Goal: Task Accomplishment & Management: Complete application form

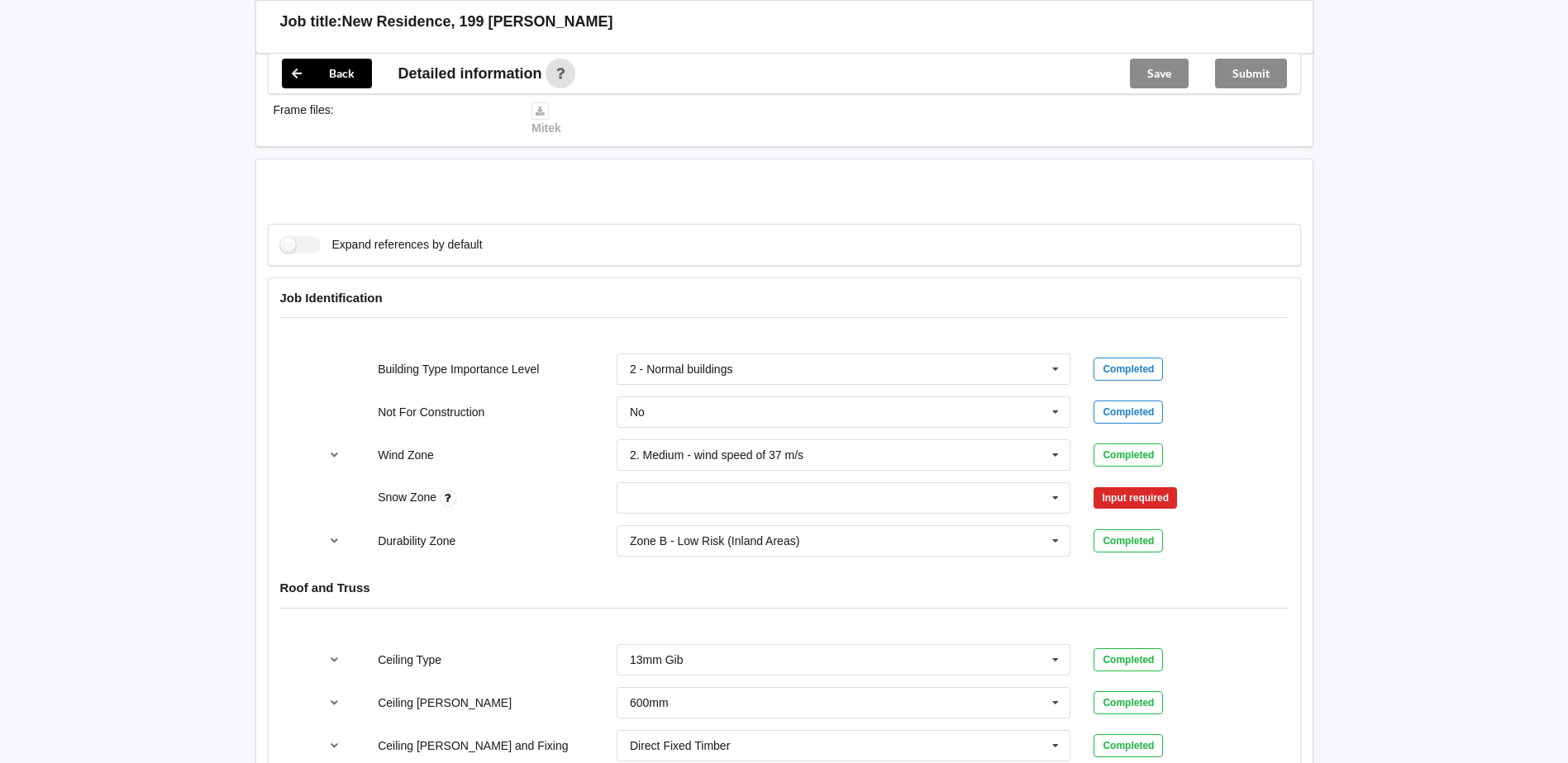
scroll to position [743, 0]
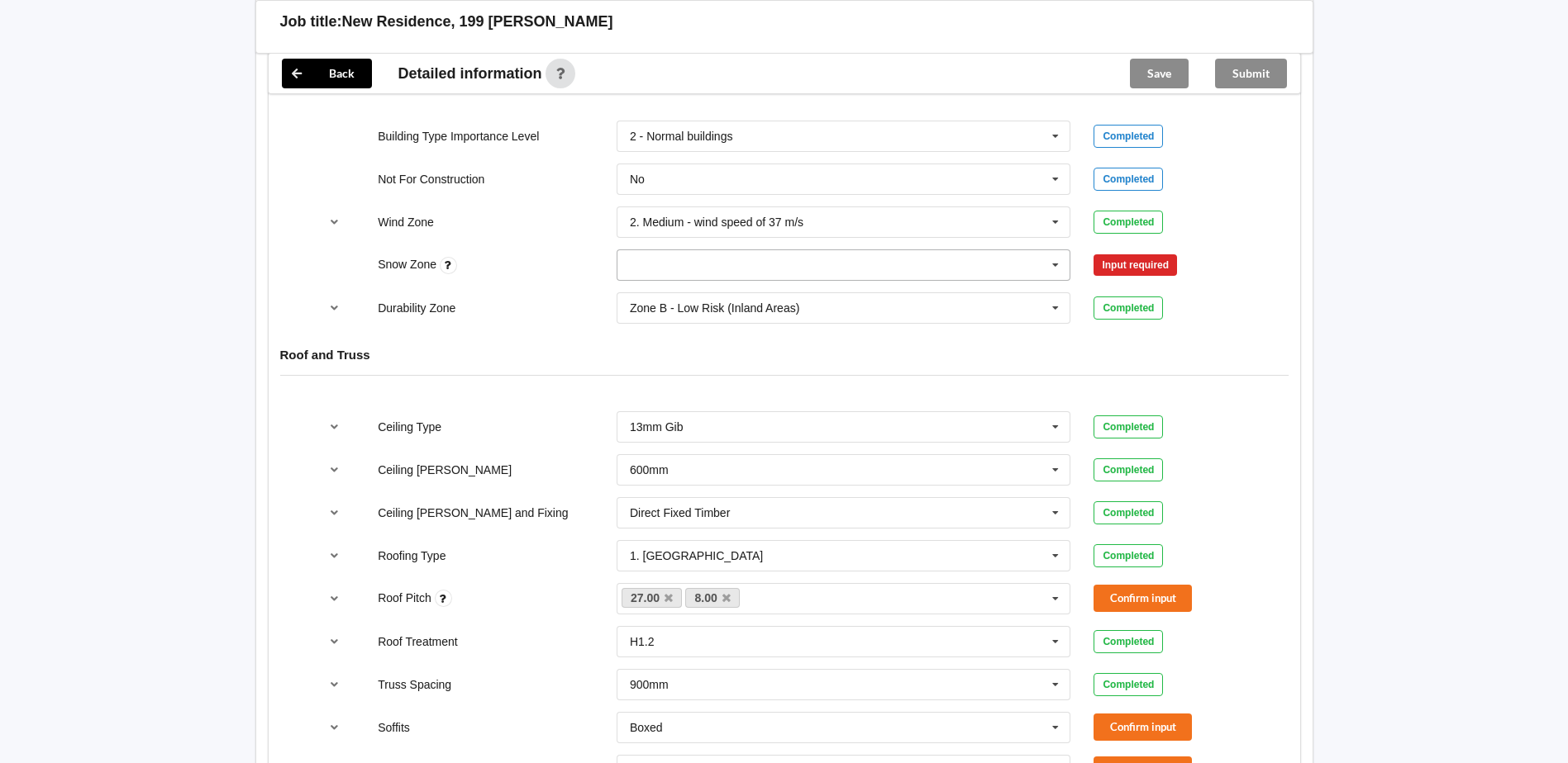
click at [1043, 264] on icon at bounding box center [1055, 265] width 24 height 31
click at [821, 293] on div "N0" at bounding box center [844, 295] width 453 height 31
click at [1121, 266] on button "Confirm input" at bounding box center [1142, 265] width 99 height 27
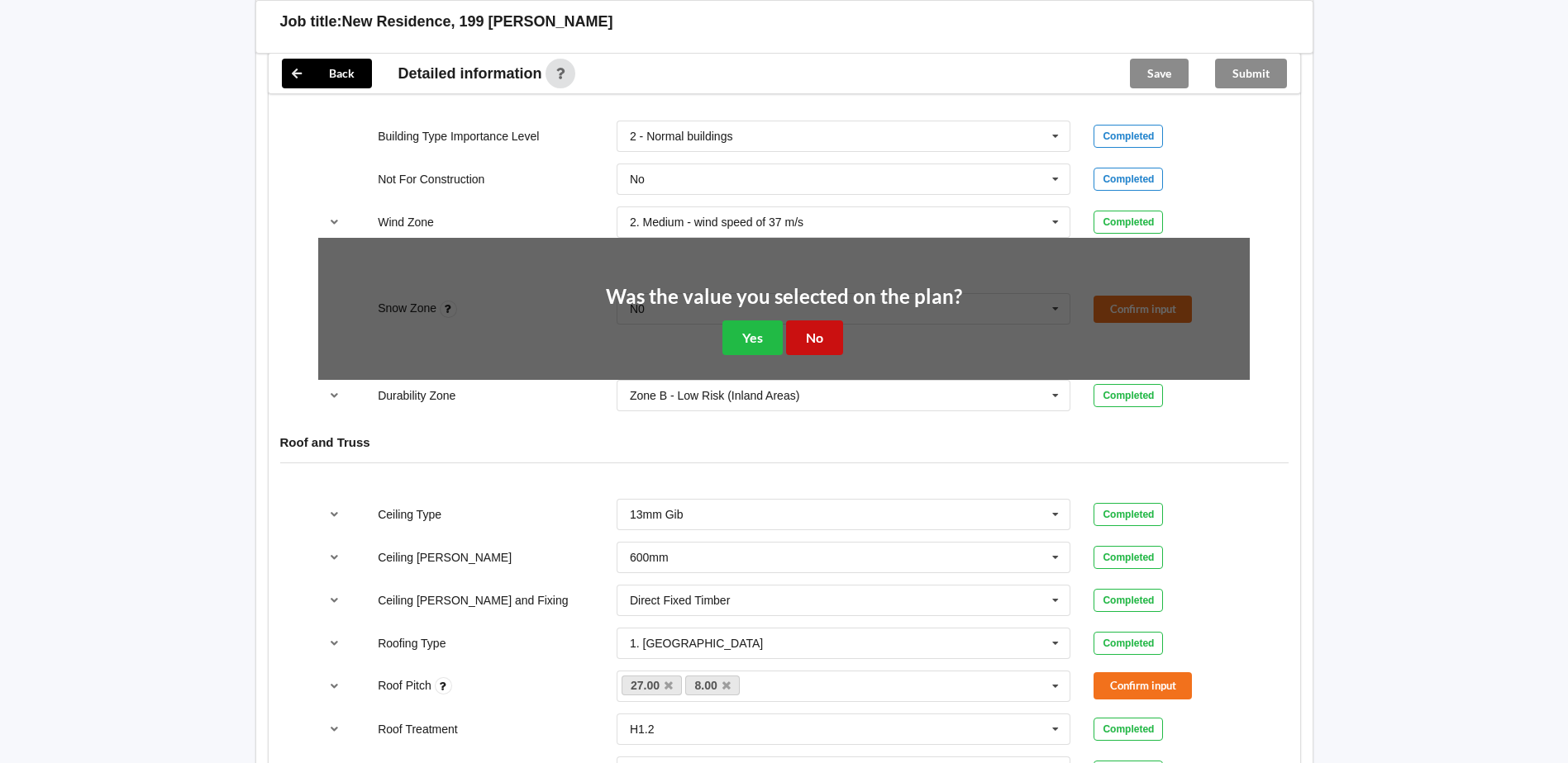
click at [834, 333] on button "No" at bounding box center [814, 337] width 57 height 34
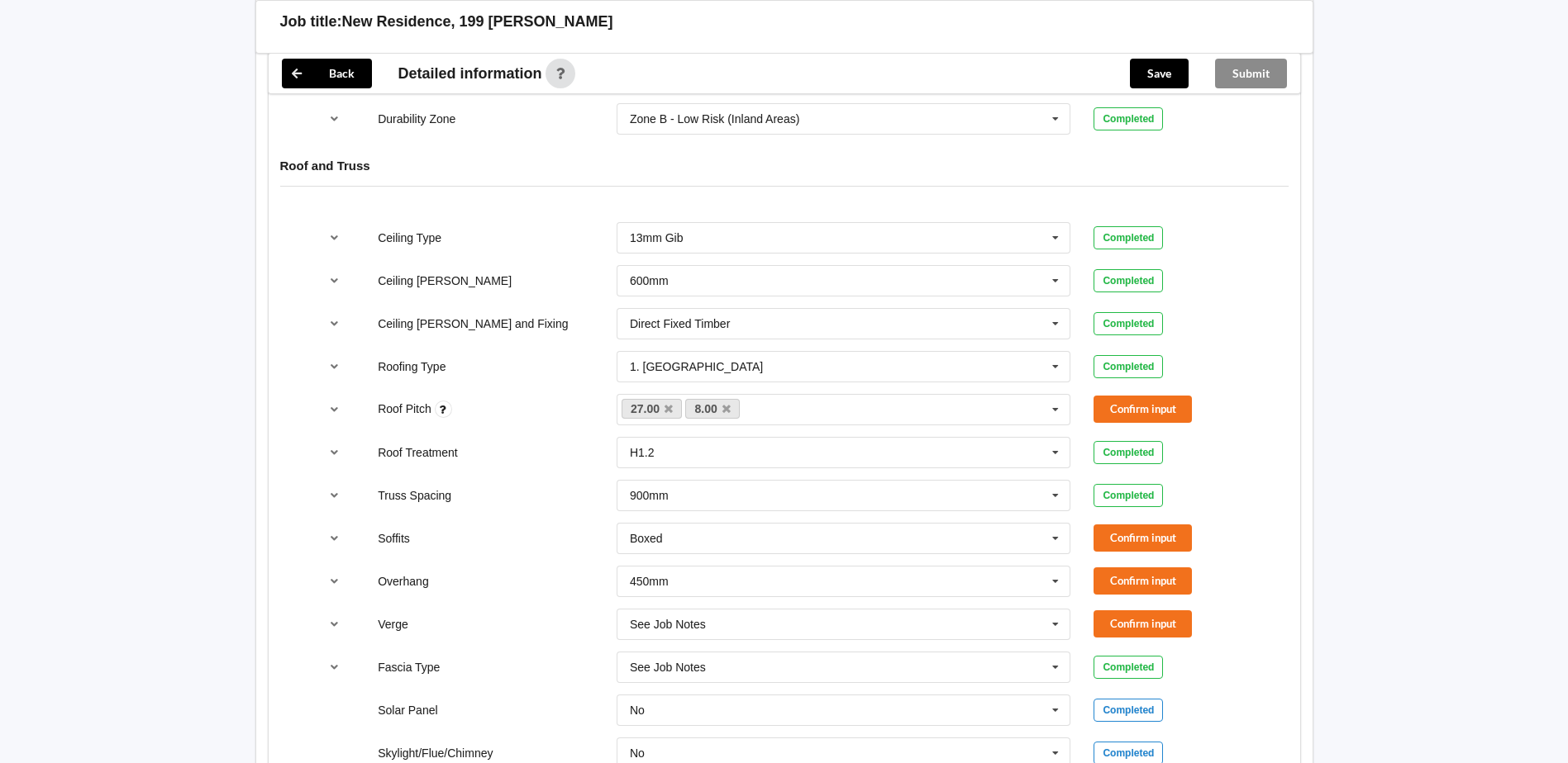
scroll to position [991, 0]
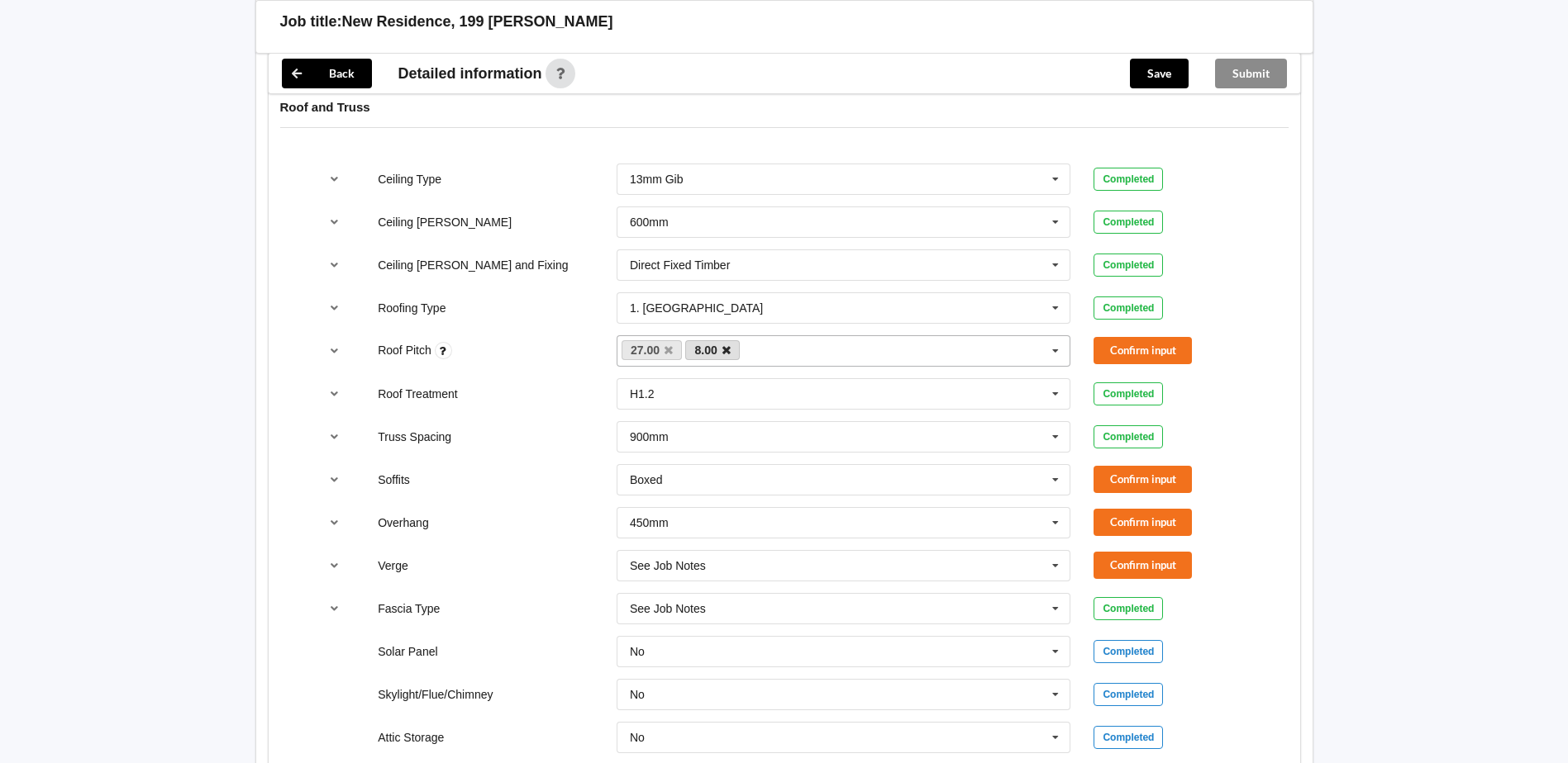
click at [729, 347] on icon at bounding box center [726, 350] width 8 height 10
click at [1131, 350] on button "Confirm input" at bounding box center [1142, 350] width 99 height 27
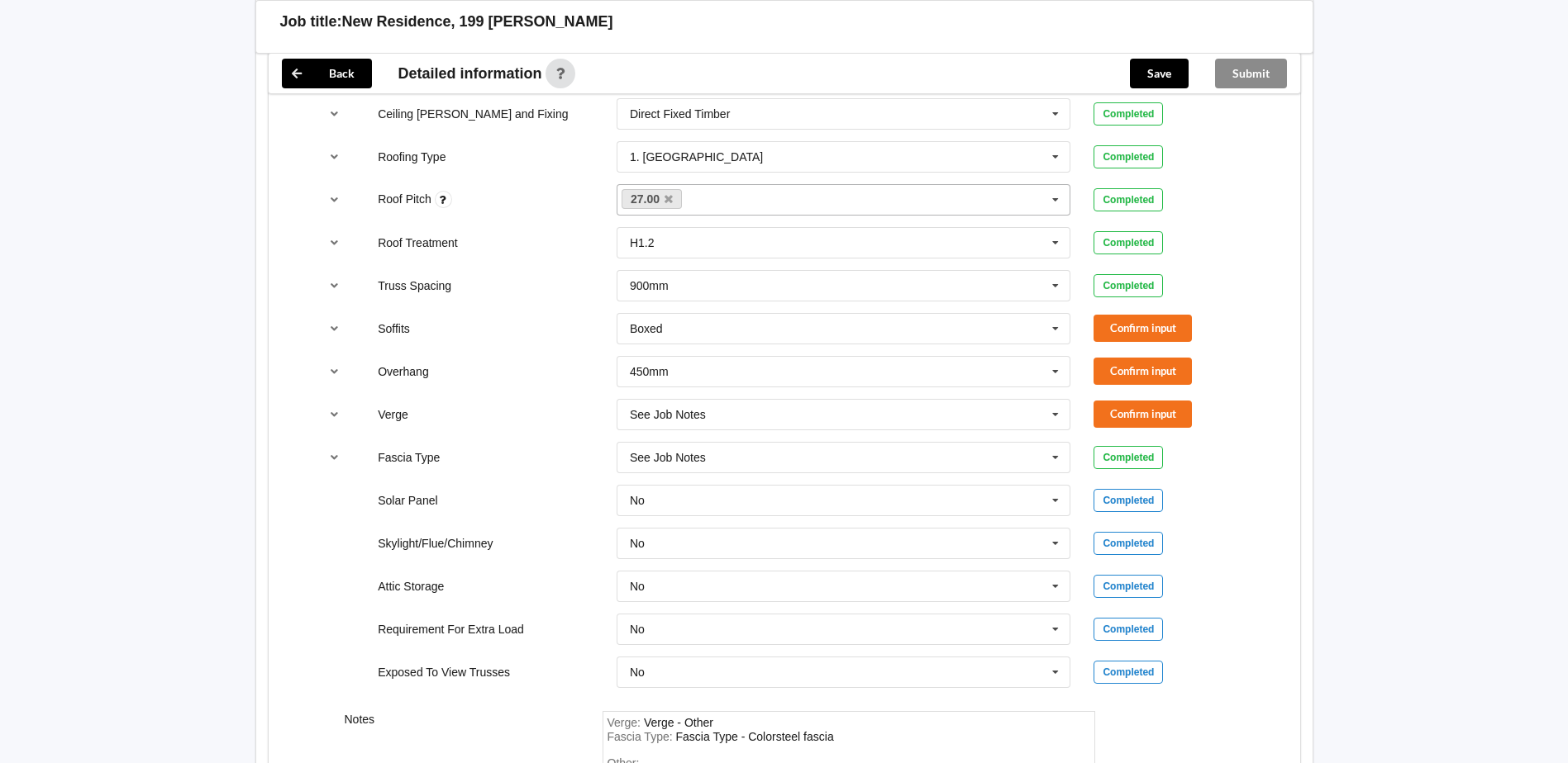
scroll to position [1157, 0]
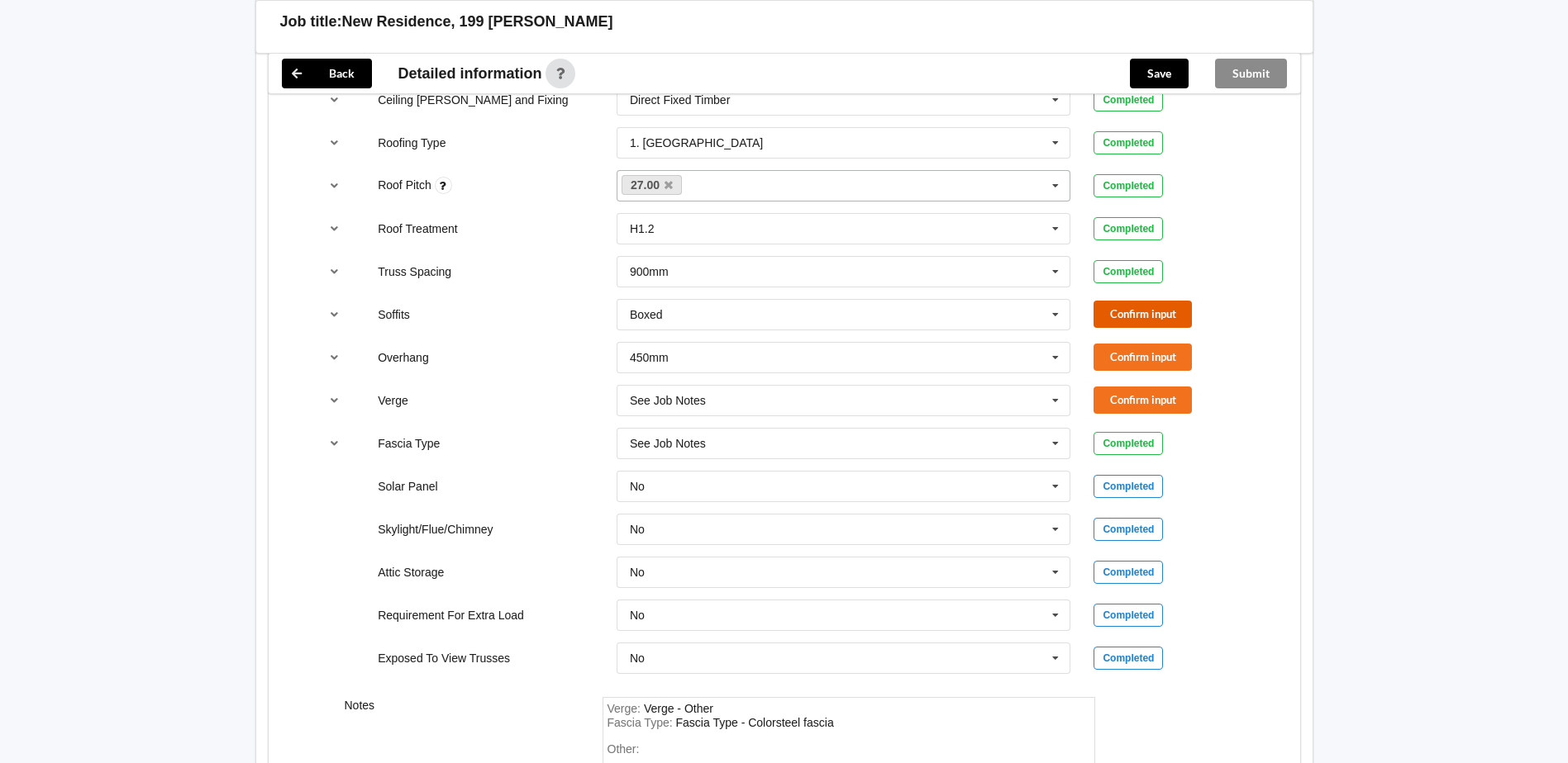
click at [1134, 318] on button "Confirm input" at bounding box center [1142, 314] width 99 height 27
click at [690, 405] on div "See Job Notes" at bounding box center [667, 400] width 76 height 11
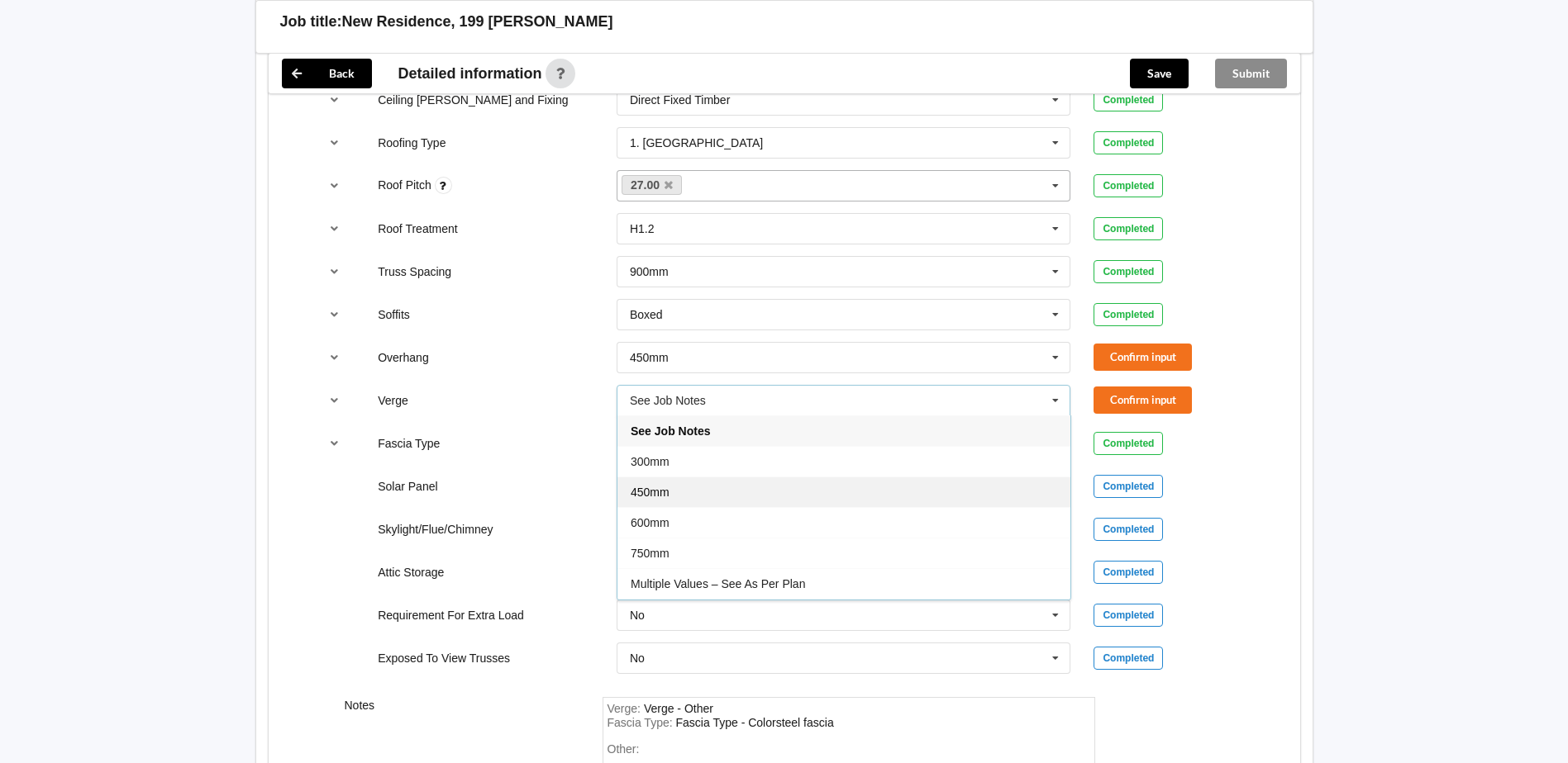
drag, startPoint x: 713, startPoint y: 493, endPoint x: 732, endPoint y: 492, distance: 19.0
click at [714, 493] on div "450mm" at bounding box center [844, 491] width 453 height 31
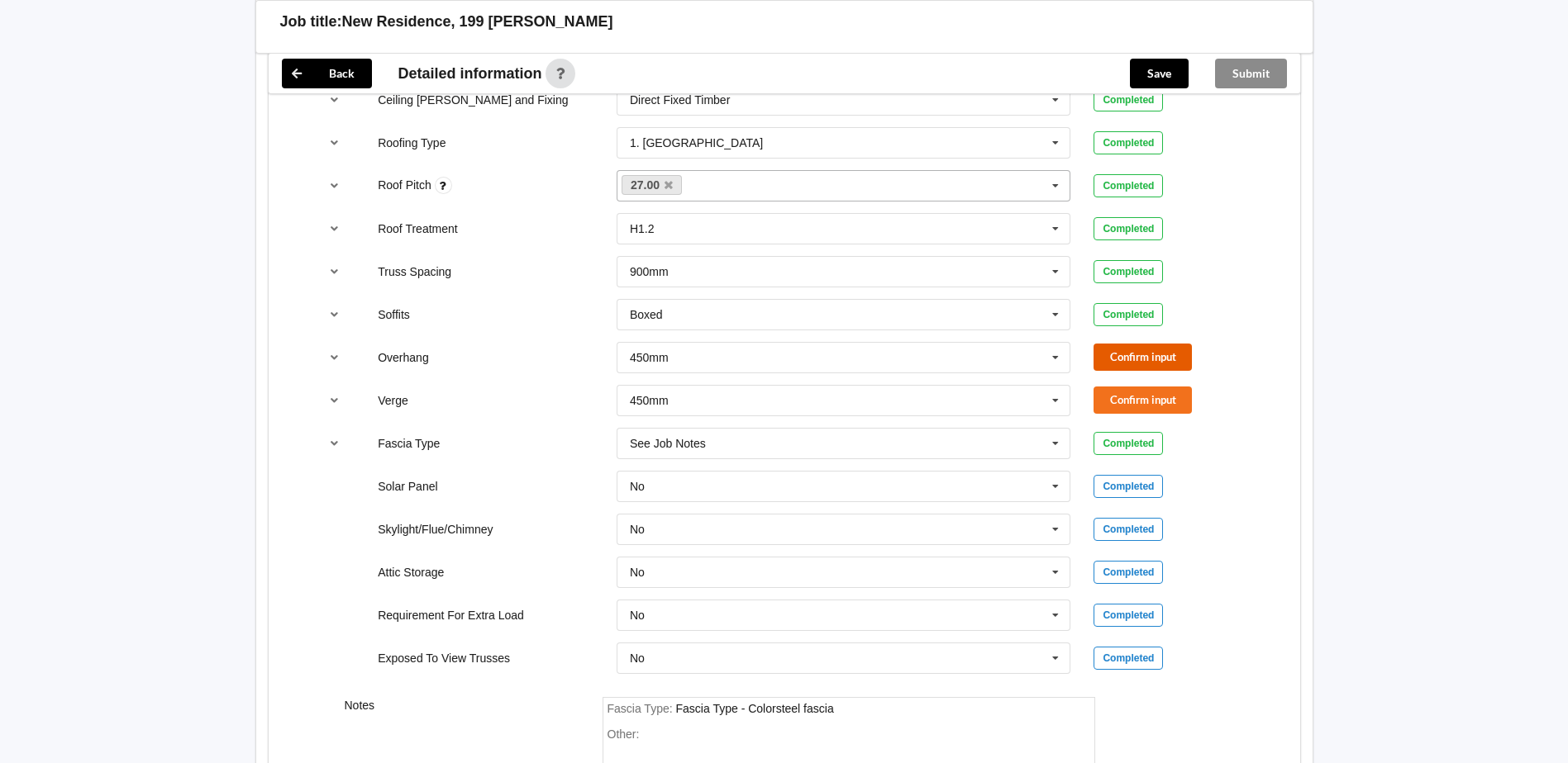
click at [1168, 353] on button "Confirm input" at bounding box center [1142, 357] width 99 height 27
click at [1174, 403] on button "Confirm input" at bounding box center [1142, 399] width 99 height 27
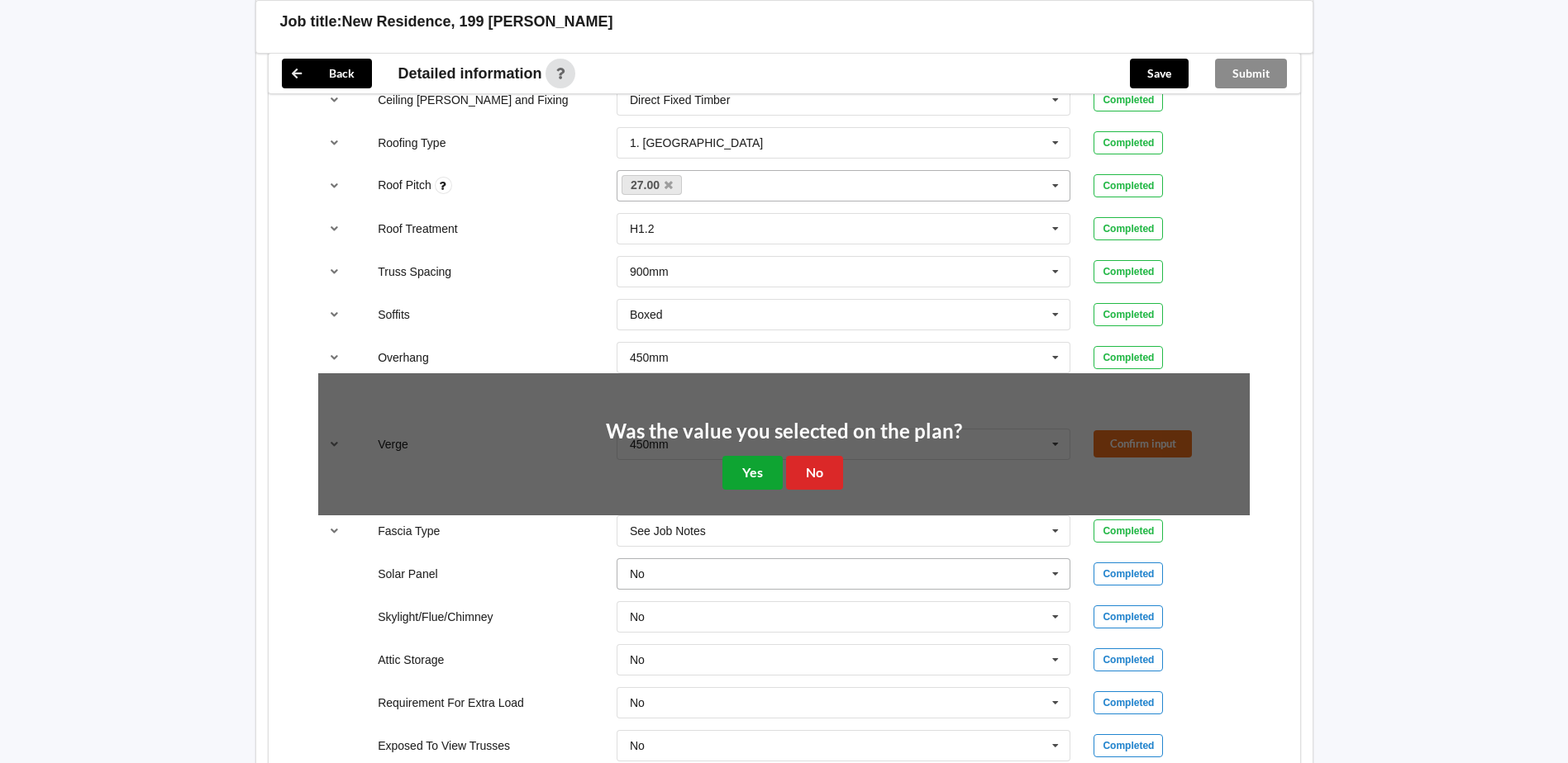
click at [748, 478] on button "Yes" at bounding box center [752, 473] width 60 height 34
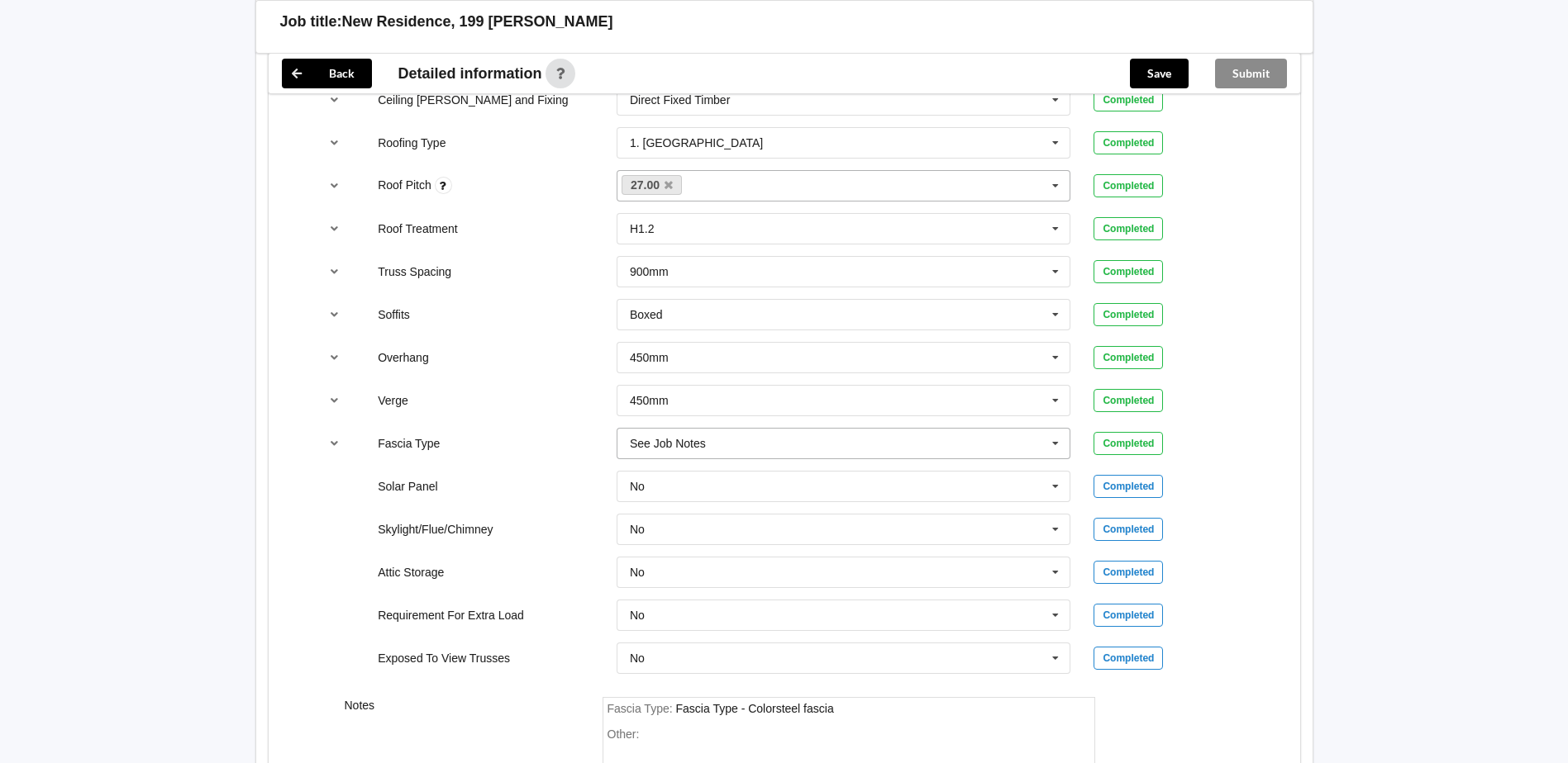
click at [676, 441] on div "See Job Notes" at bounding box center [667, 444] width 76 height 11
click at [862, 712] on div "Fascia Type : Fascia Type - Colorsteel fascia" at bounding box center [848, 709] width 482 height 15
drag, startPoint x: 847, startPoint y: 718, endPoint x: 699, endPoint y: 710, distance: 148.2
click at [699, 710] on div "Fascia Type : Fascia Type - Colorsteel fascia Other:" at bounding box center [849, 773] width 493 height 152
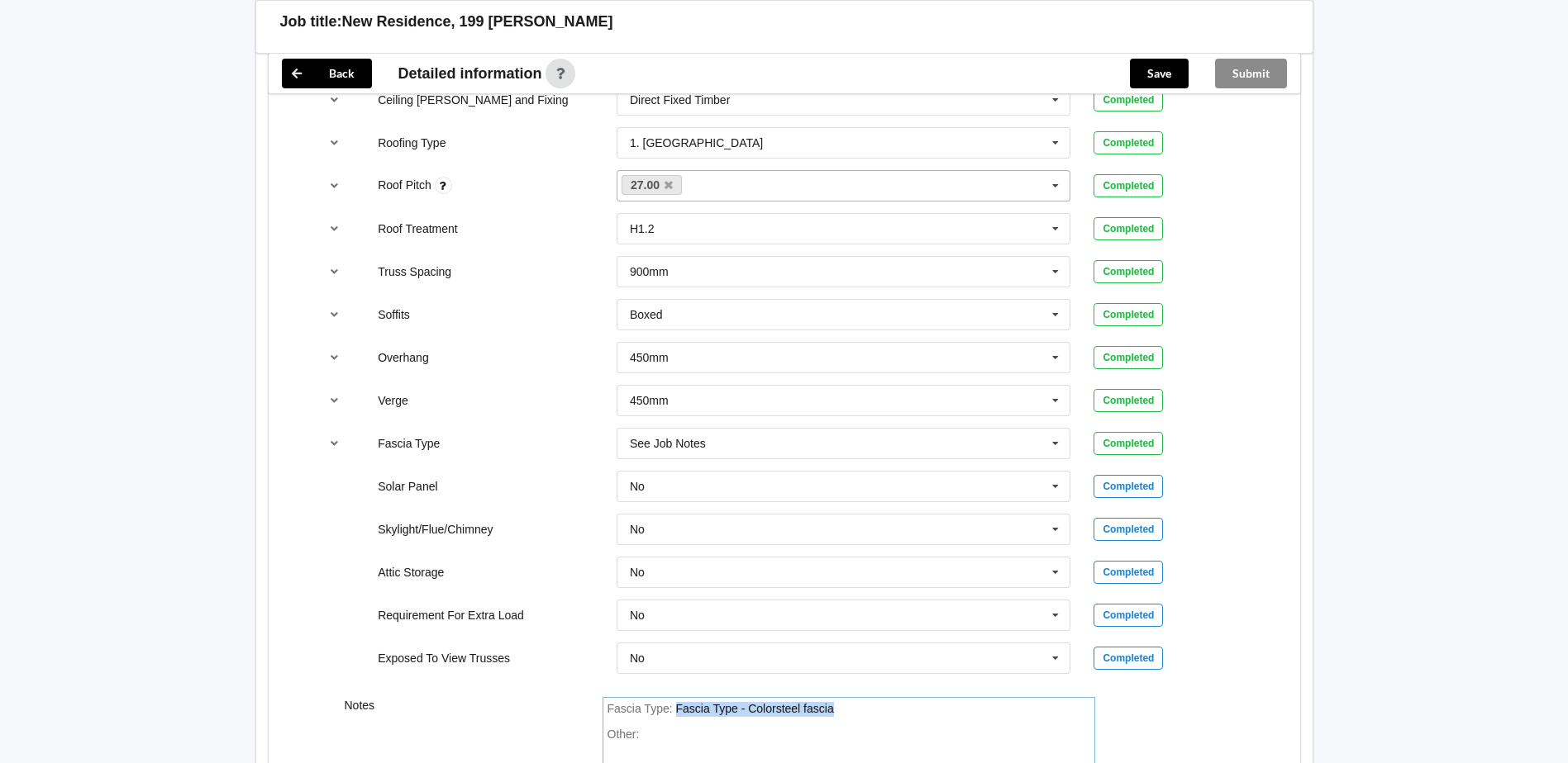
drag, startPoint x: 755, startPoint y: 697, endPoint x: 675, endPoint y: 701, distance: 80.1
click at [675, 702] on div "Fascia Type : Fascia Type - Colorsteel fascia" at bounding box center [848, 709] width 482 height 15
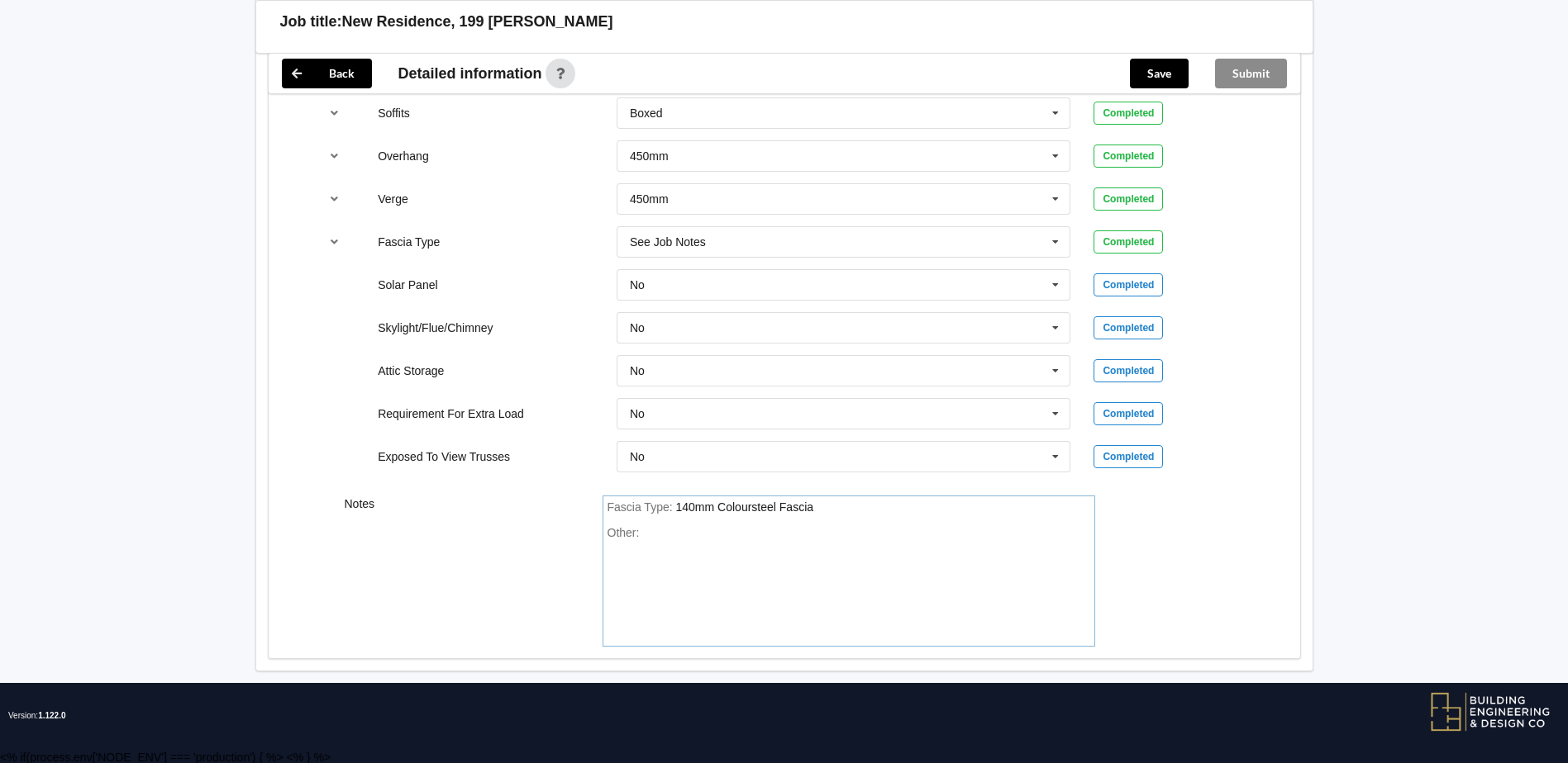
scroll to position [1361, 0]
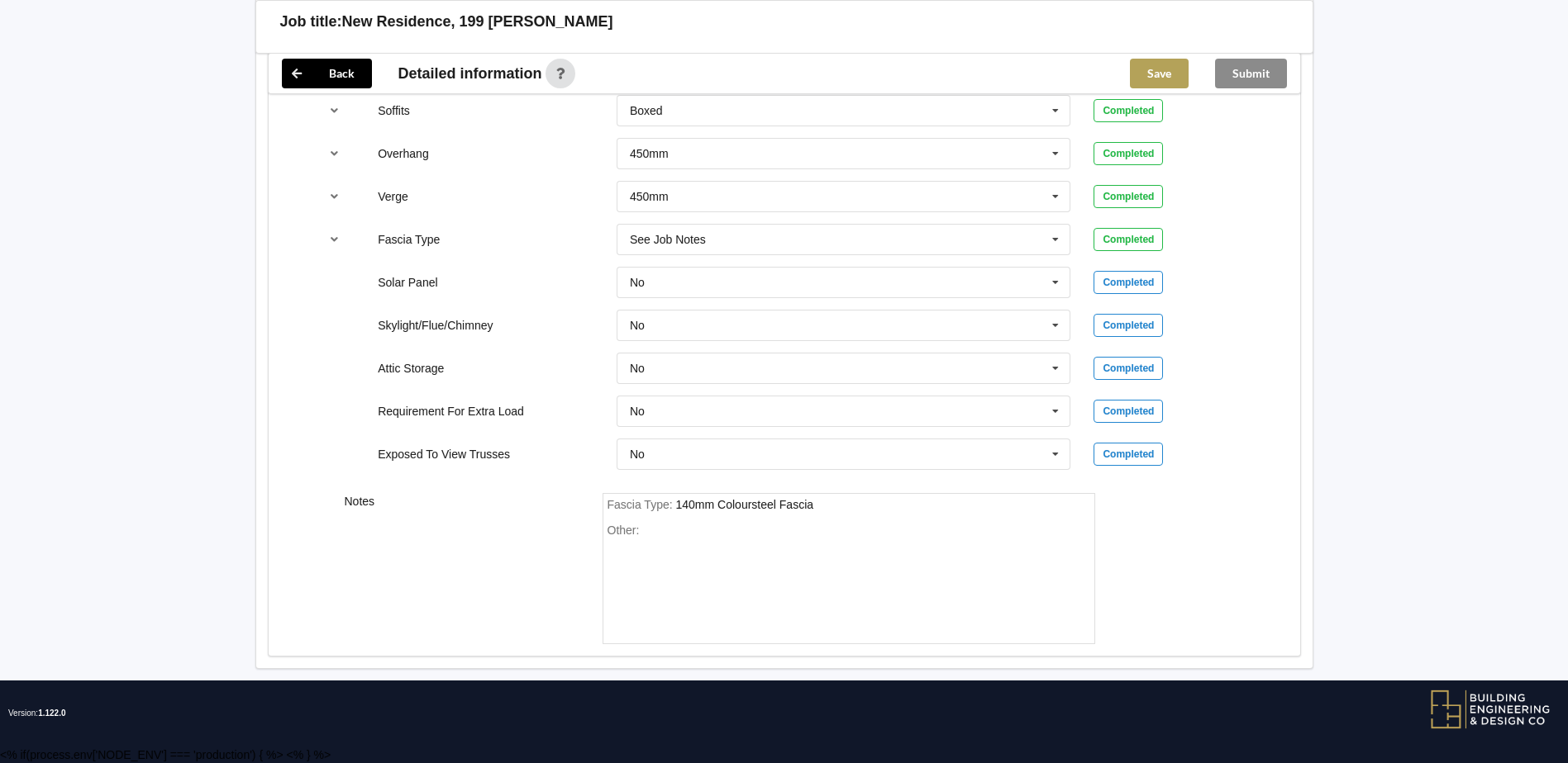
click at [1168, 78] on button "Save" at bounding box center [1159, 73] width 58 height 30
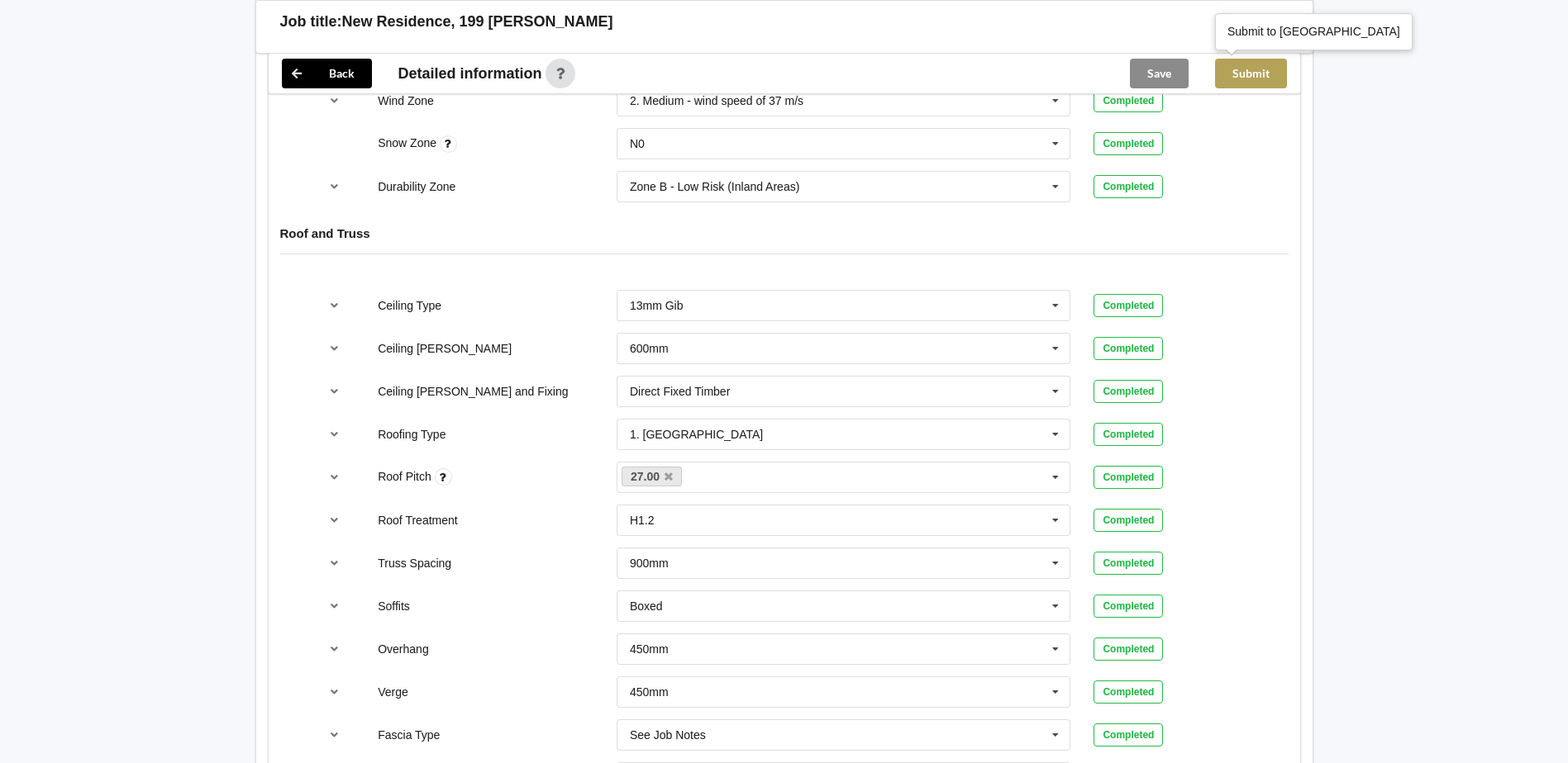
click at [1254, 79] on button "Submit" at bounding box center [1250, 73] width 71 height 30
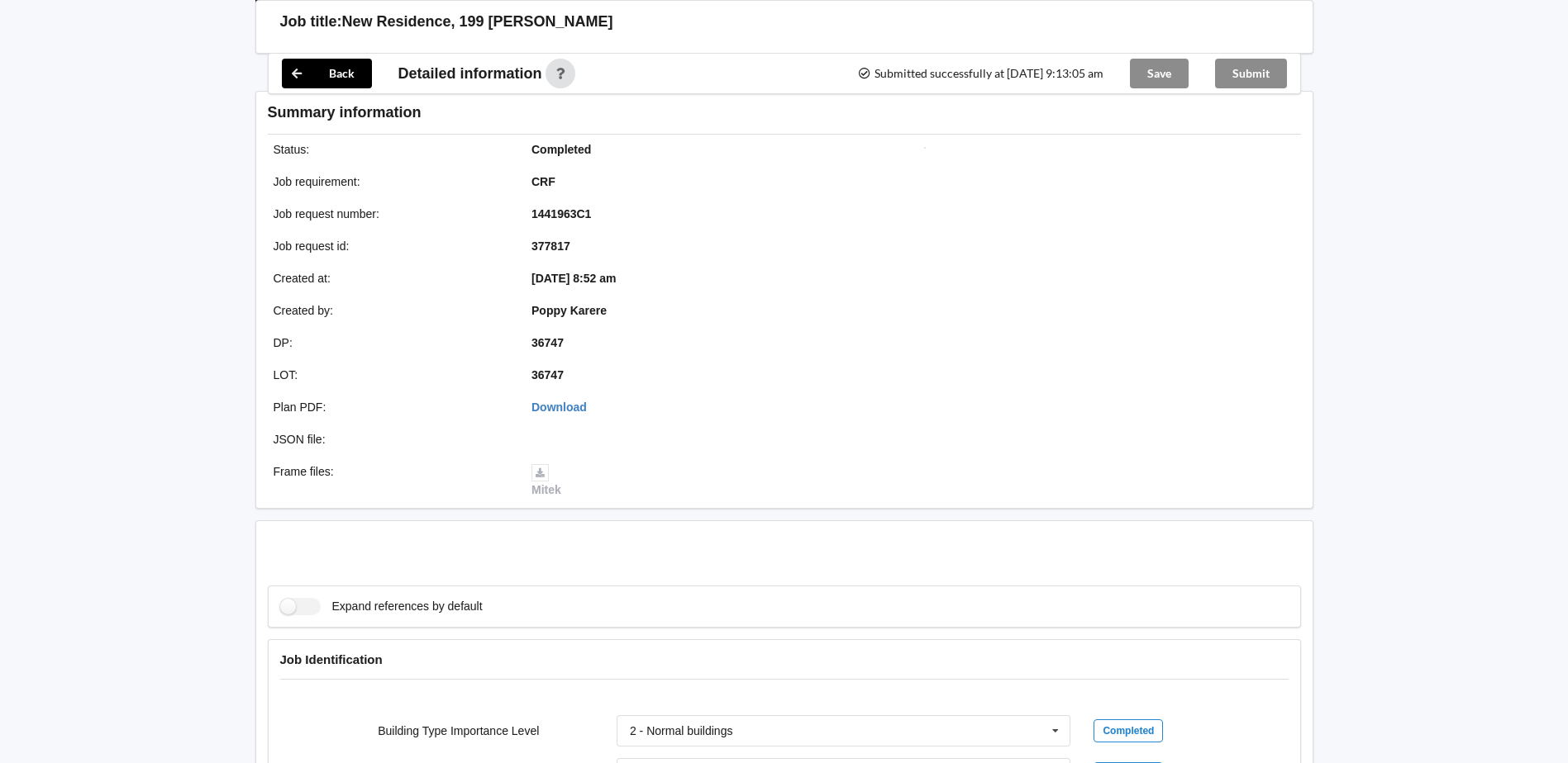
scroll to position [788, 0]
